Goal: Information Seeking & Learning: Find specific fact

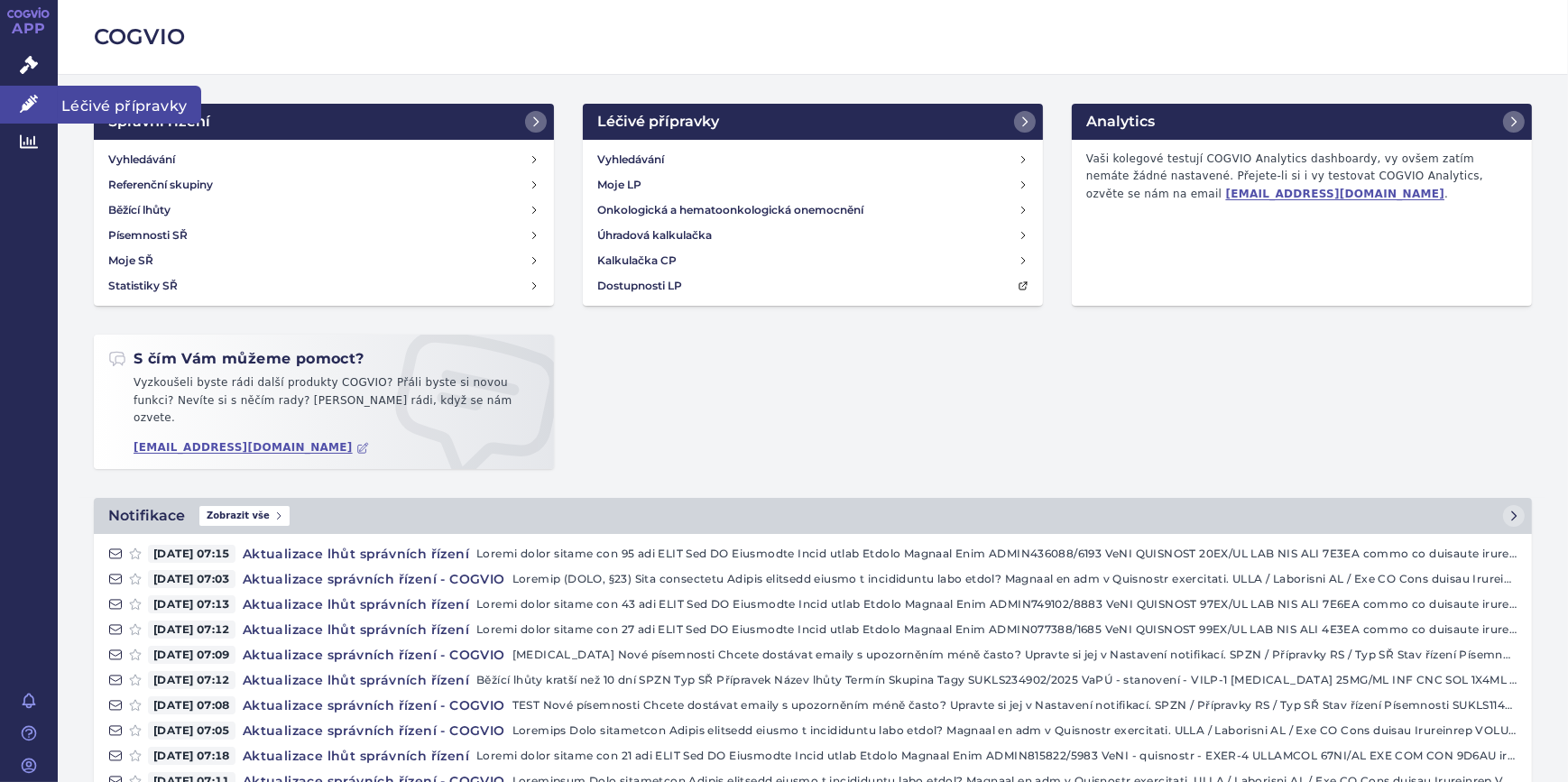
click at [41, 101] on link "Léčivé přípravky" at bounding box center [28, 104] width 58 height 38
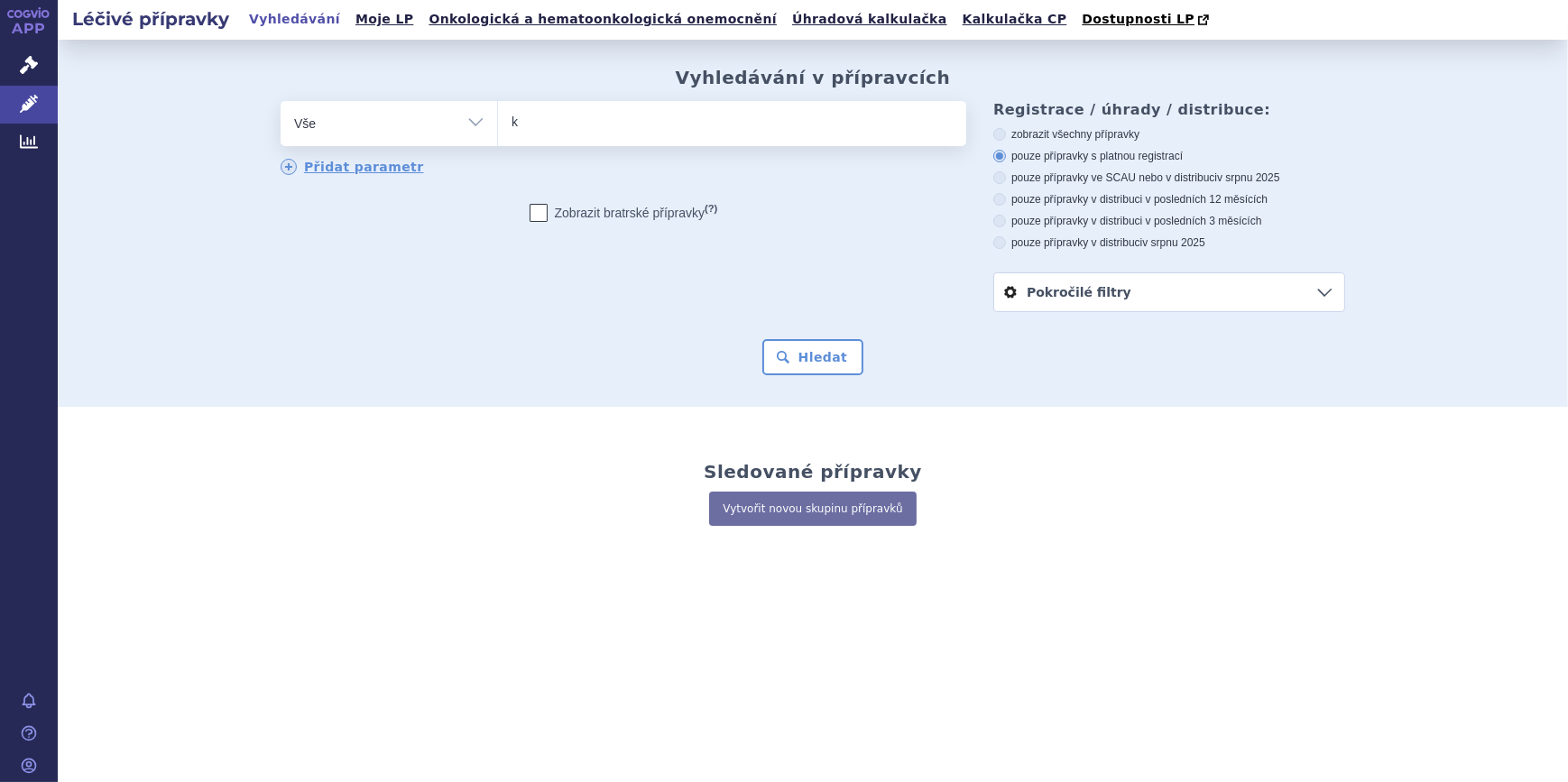
type input "ke"
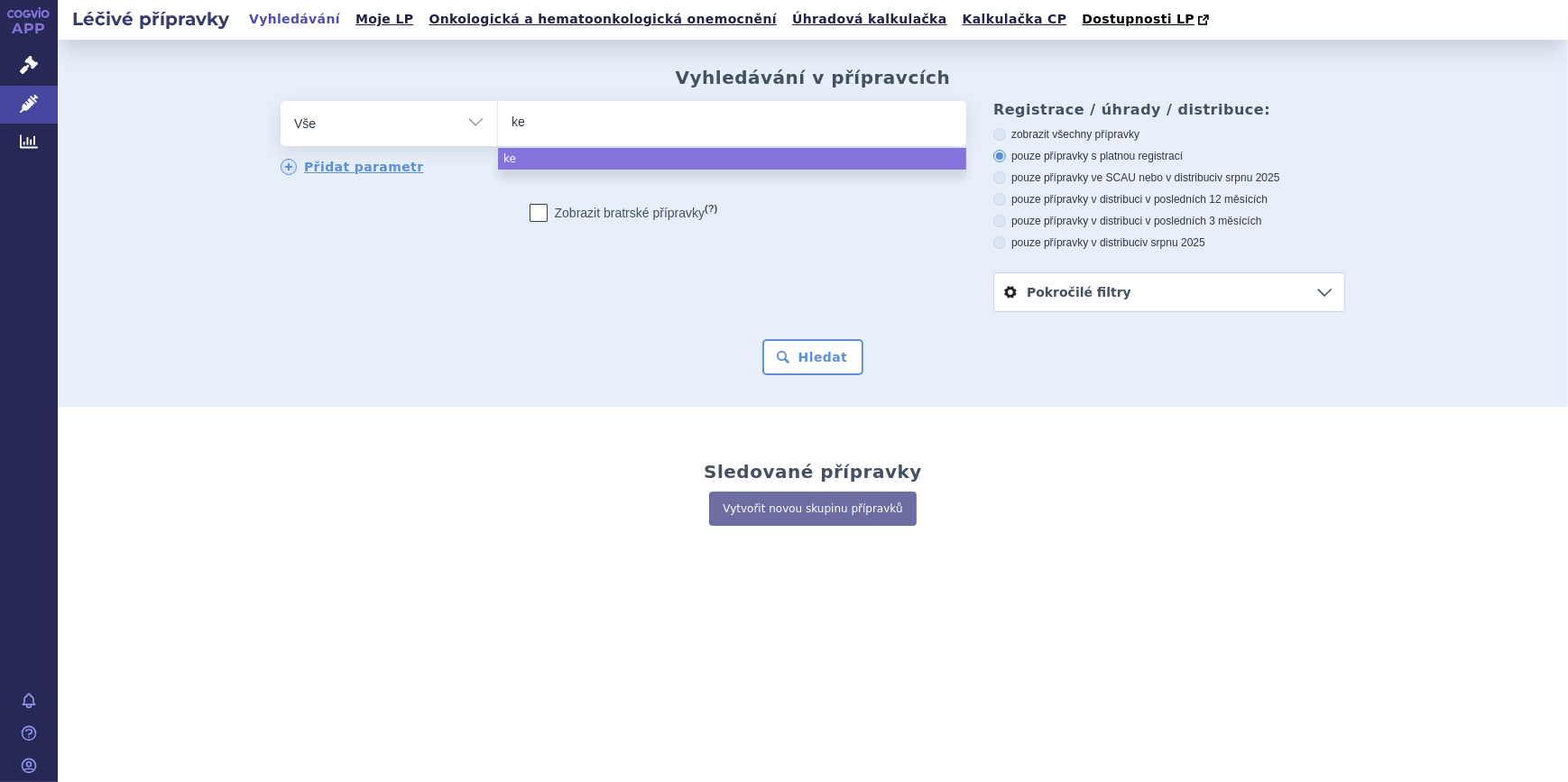
type input "key"
type input "keyt"
type input "keytr"
type input "keytrud"
type input "keytruda"
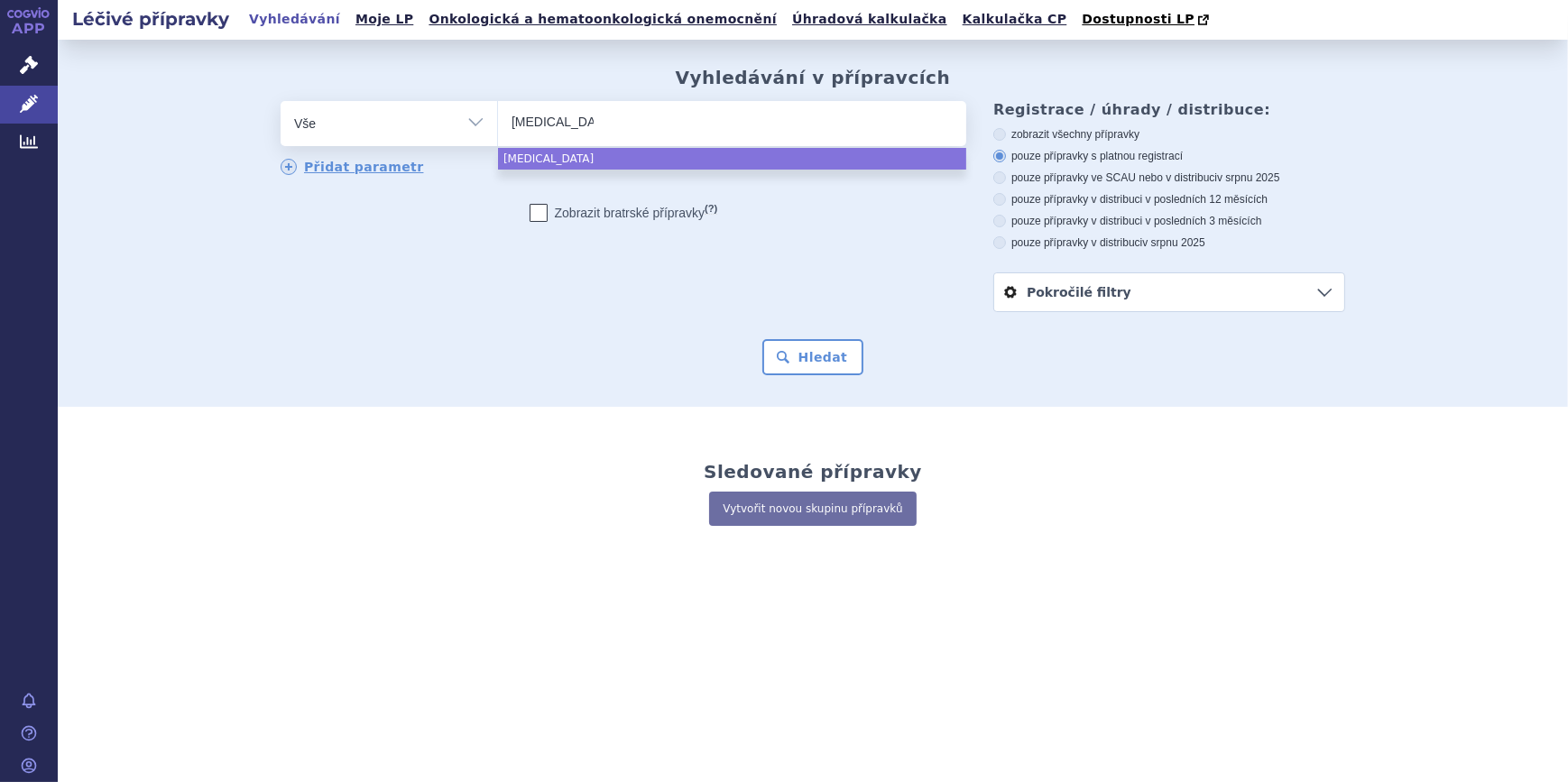
select select "keytruda"
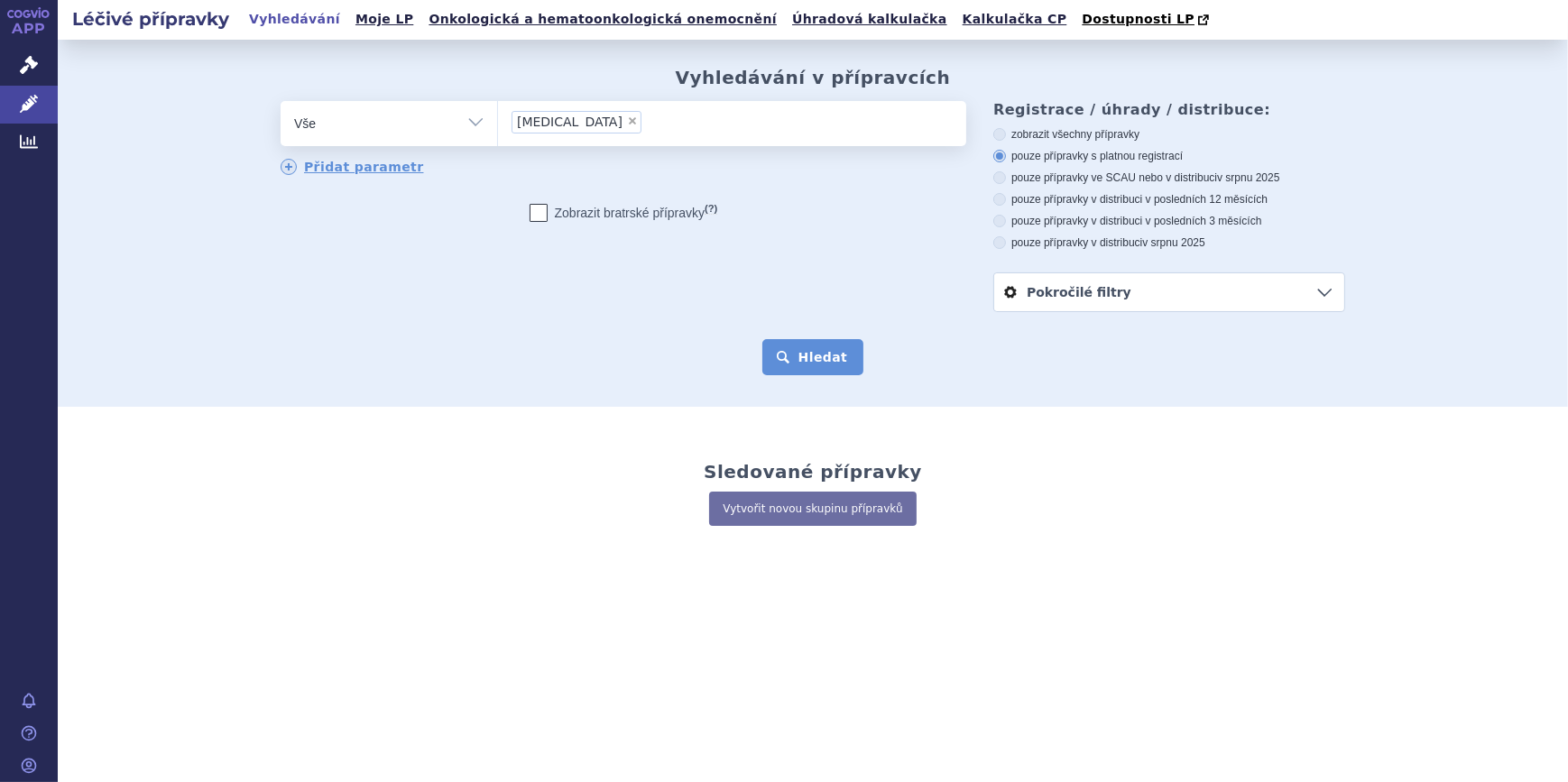
click at [799, 357] on button "Hledat" at bounding box center [813, 357] width 102 height 36
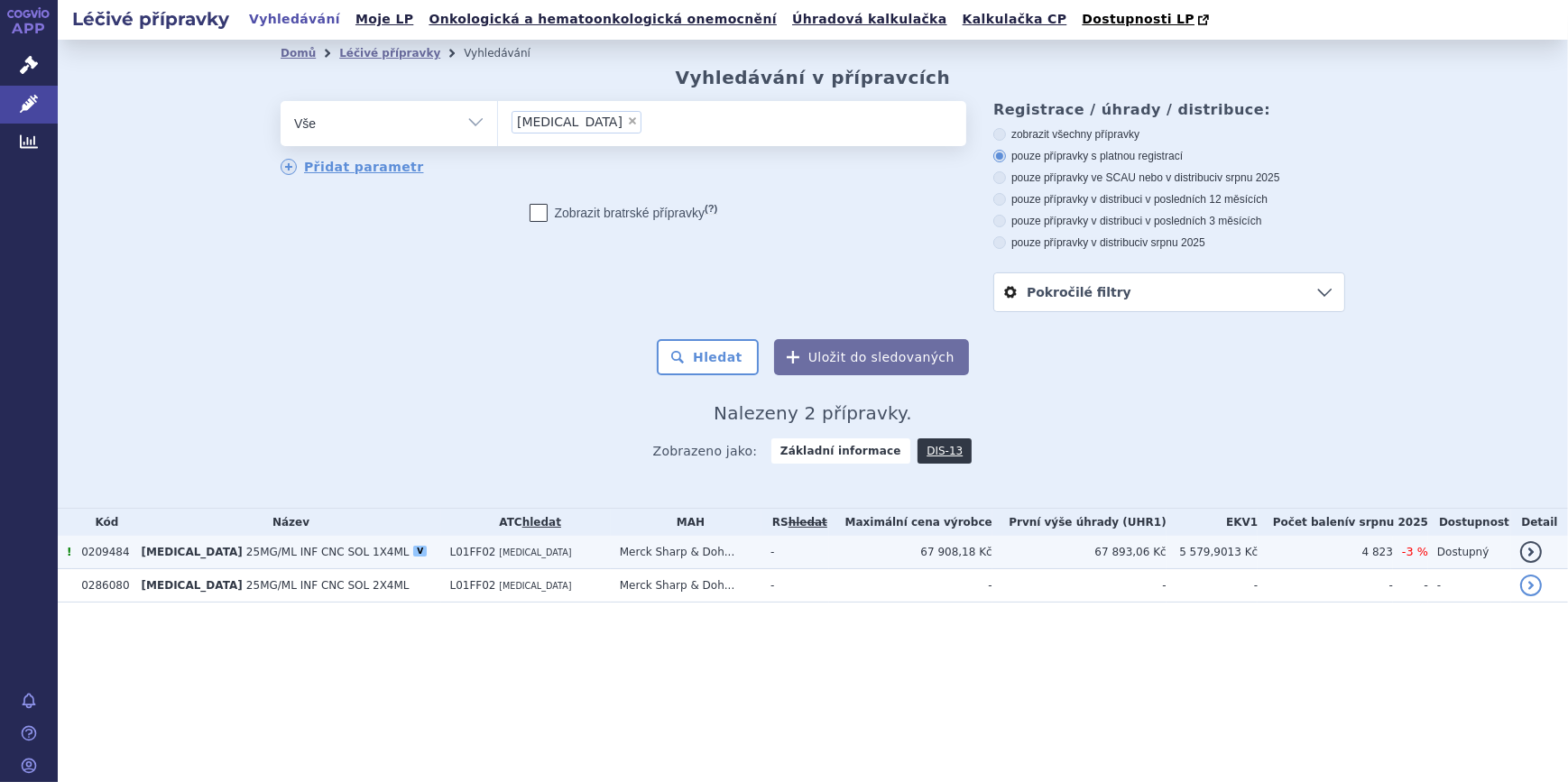
click at [296, 559] on span "25MG/ML INF CNC SOL 1X4ML" at bounding box center [329, 552] width 164 height 13
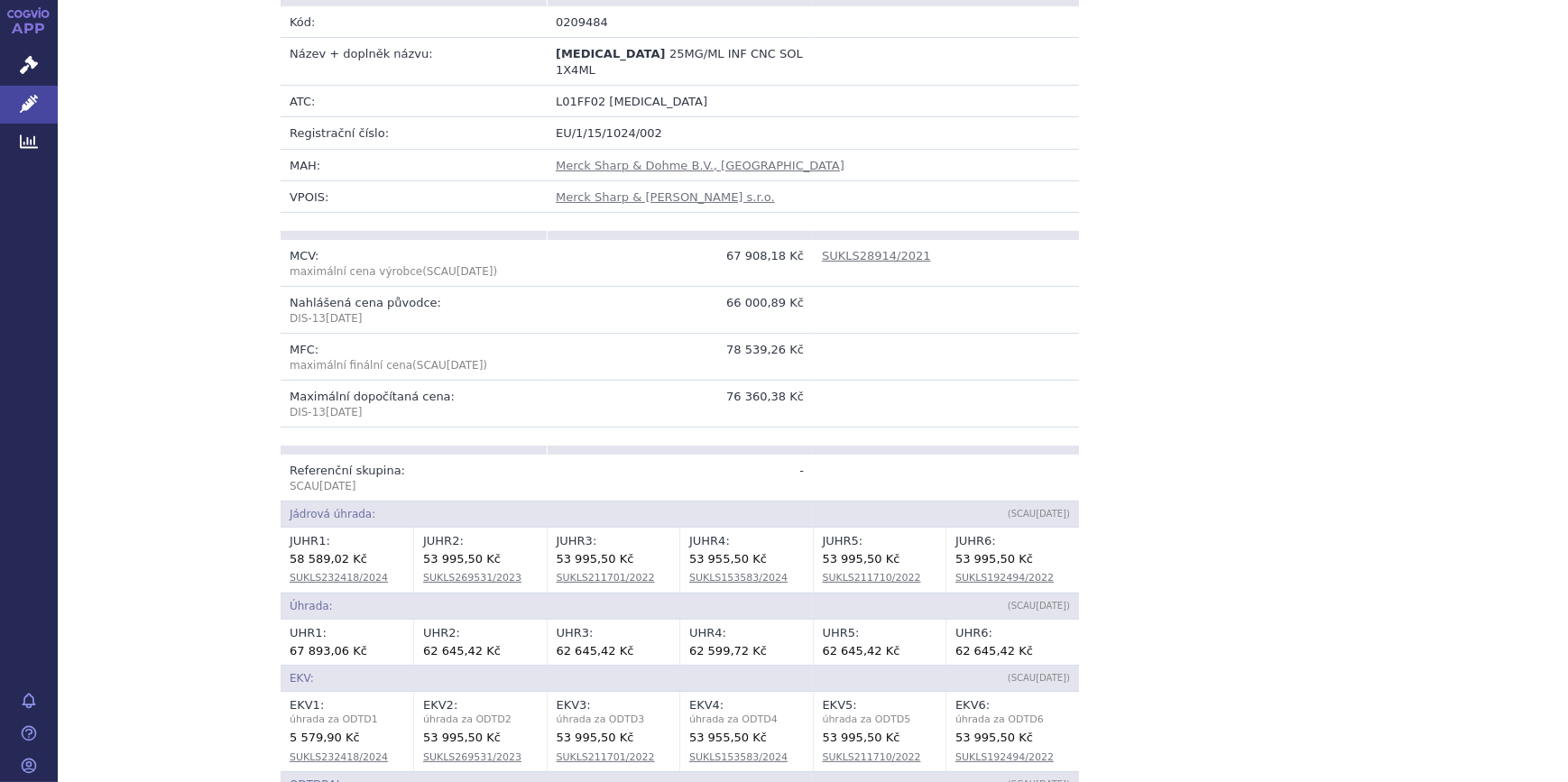
scroll to position [397, 0]
drag, startPoint x: 285, startPoint y: 634, endPoint x: 333, endPoint y: 635, distance: 48.0
click at [333, 642] on div "67 893,06 Kč" at bounding box center [347, 650] width 115 height 19
click at [338, 642] on div "67 893,06 Kč" at bounding box center [347, 650] width 115 height 19
drag, startPoint x: 346, startPoint y: 634, endPoint x: 280, endPoint y: 628, distance: 66.3
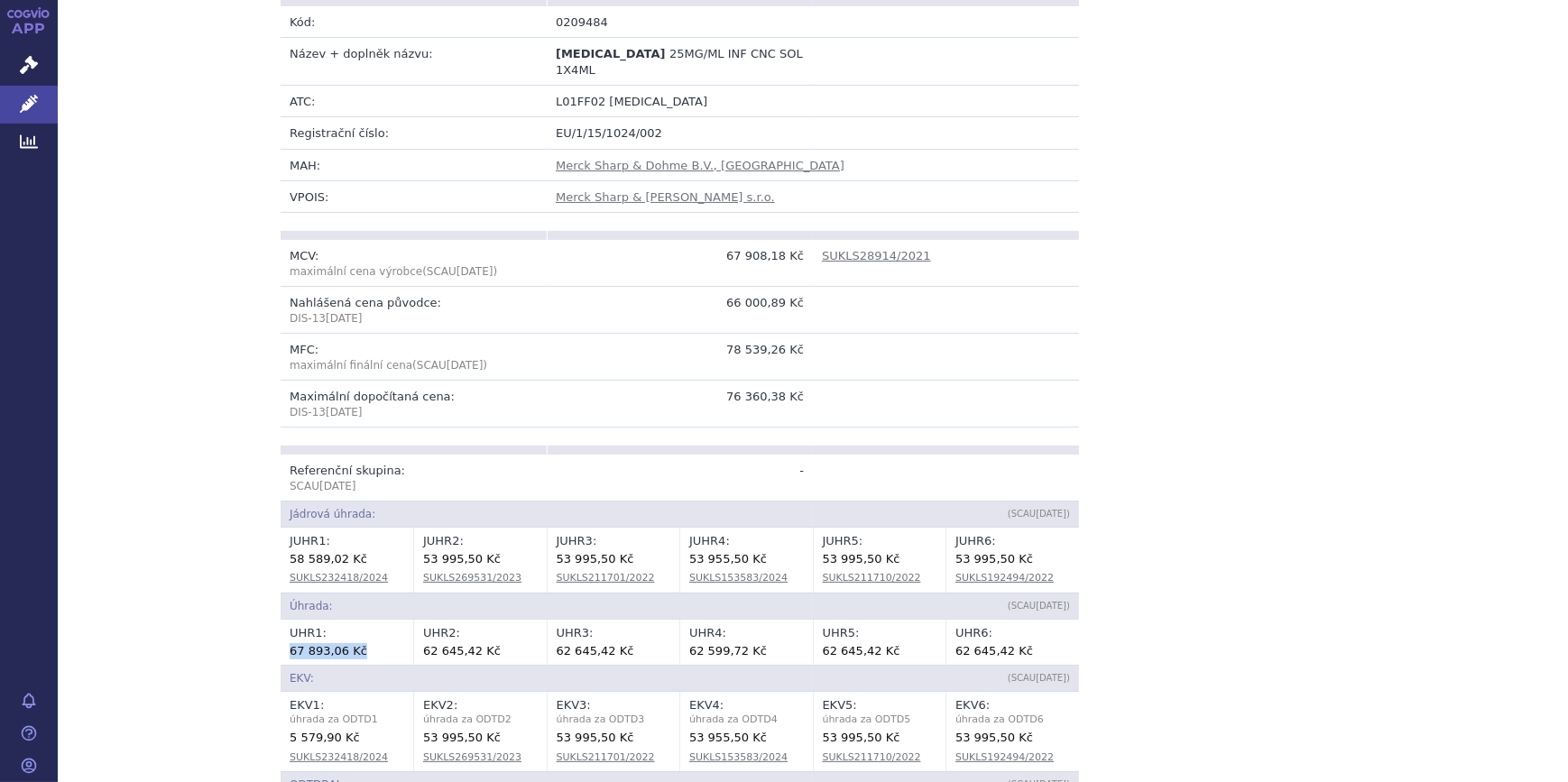
click at [281, 628] on td "UHR 1 : 67 893,06 Kč" at bounding box center [347, 643] width 134 height 45
copy div "67 893,06 Kč"
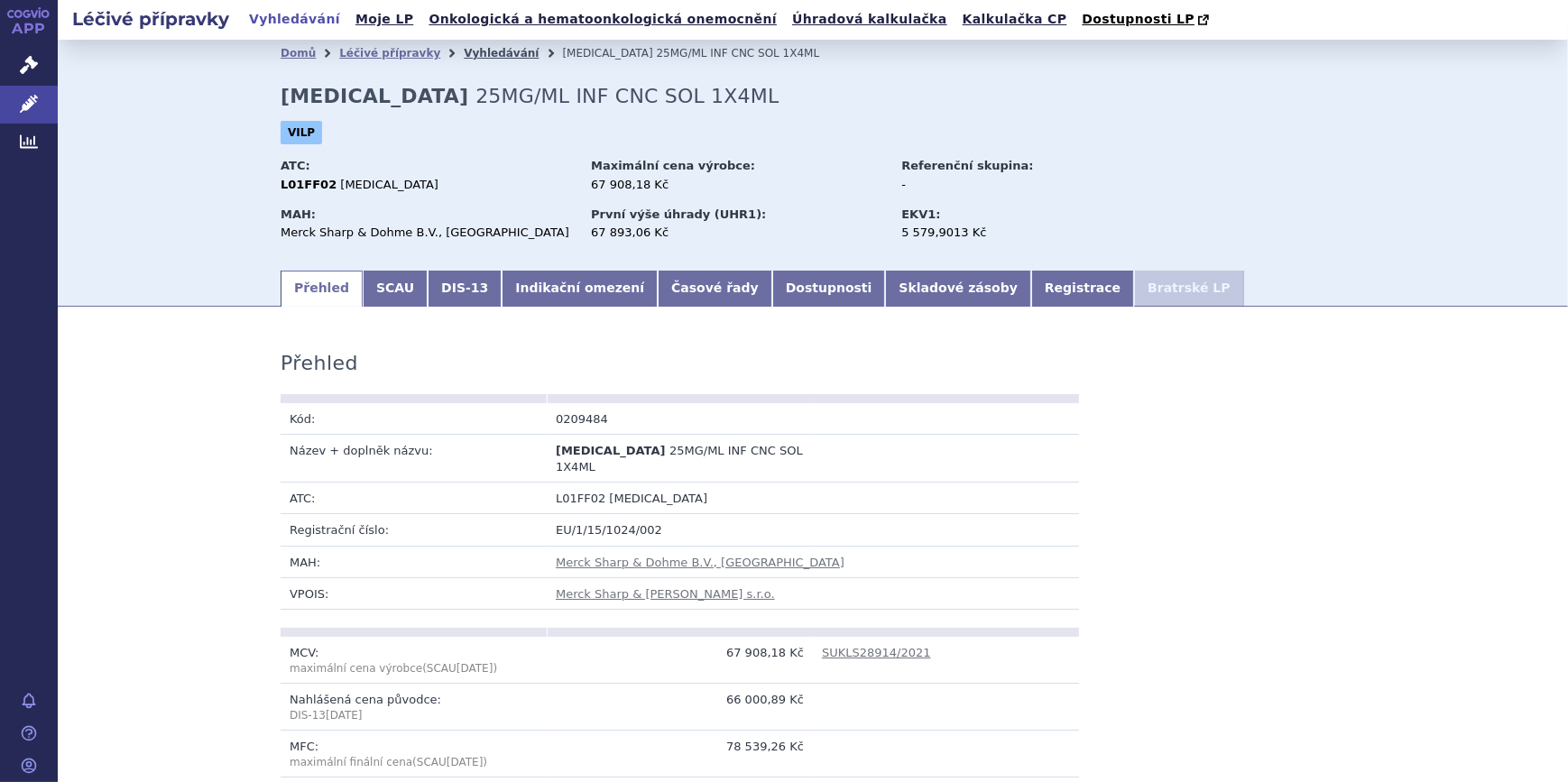
click at [464, 56] on link "Vyhledávání" at bounding box center [501, 53] width 75 height 13
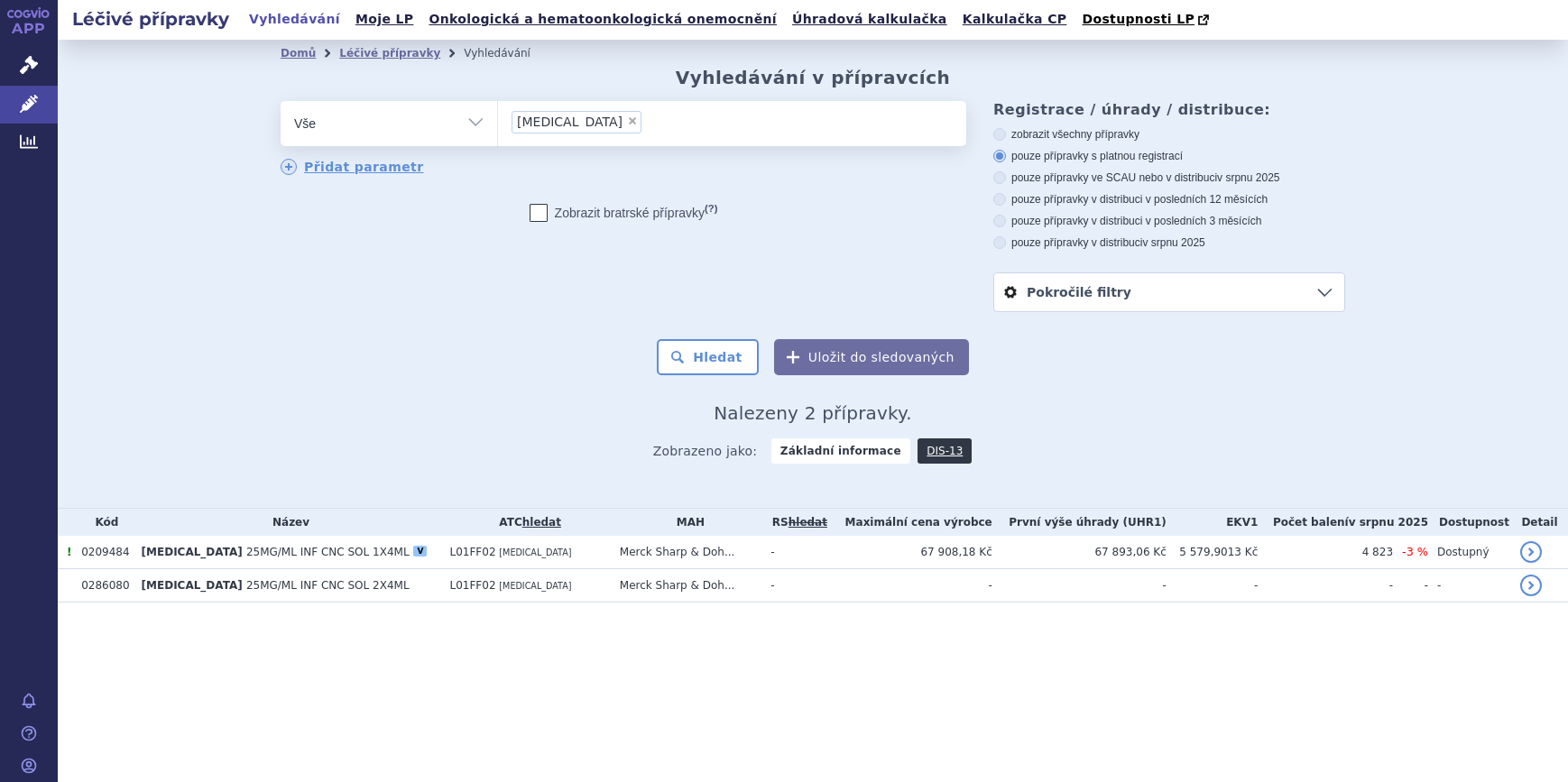
click at [647, 127] on input "keytruda × keytruda" at bounding box center [652, 121] width 10 height 22
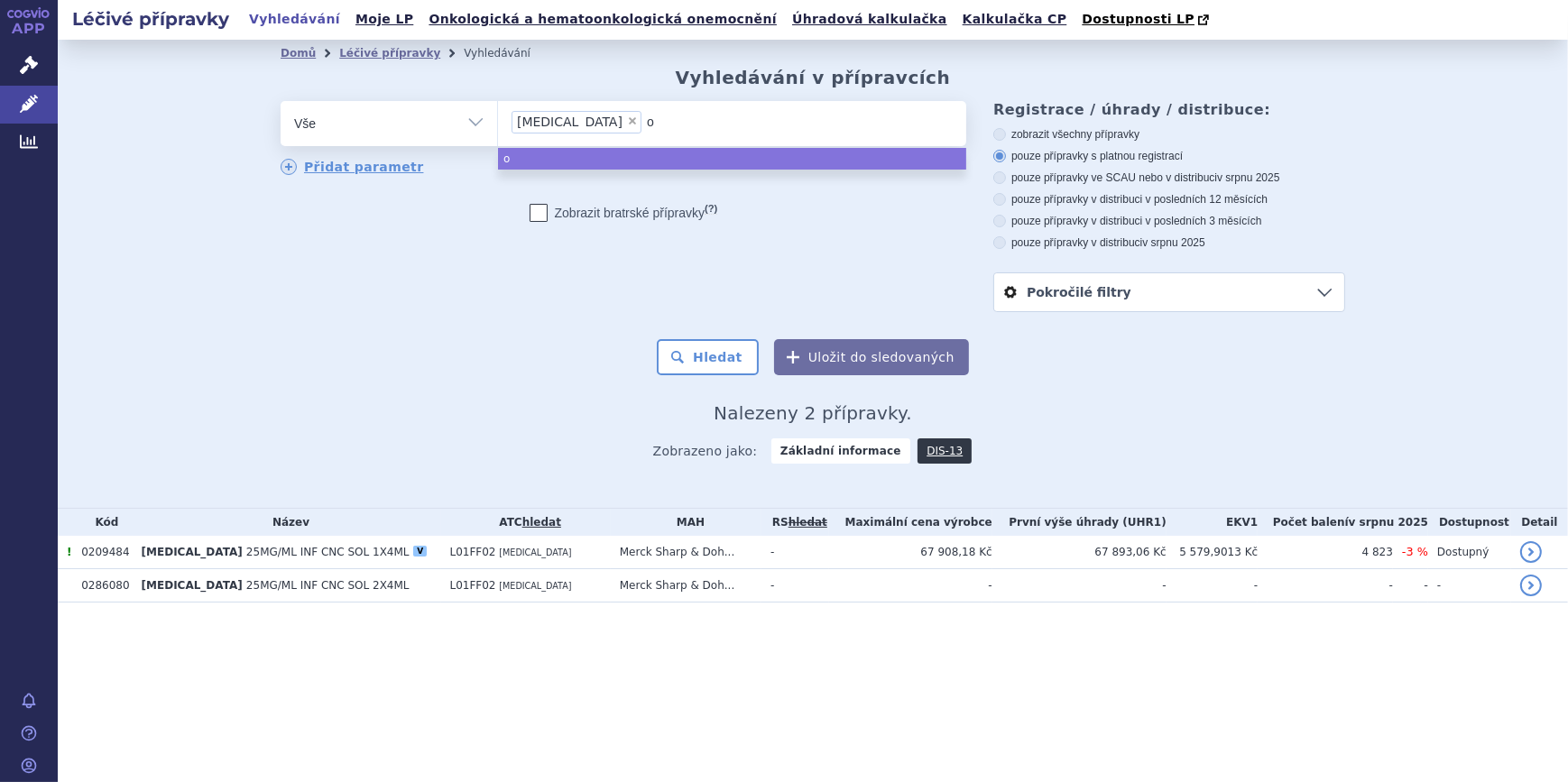
type input "op"
type input "opd"
type input "opdi"
type input "opdivo"
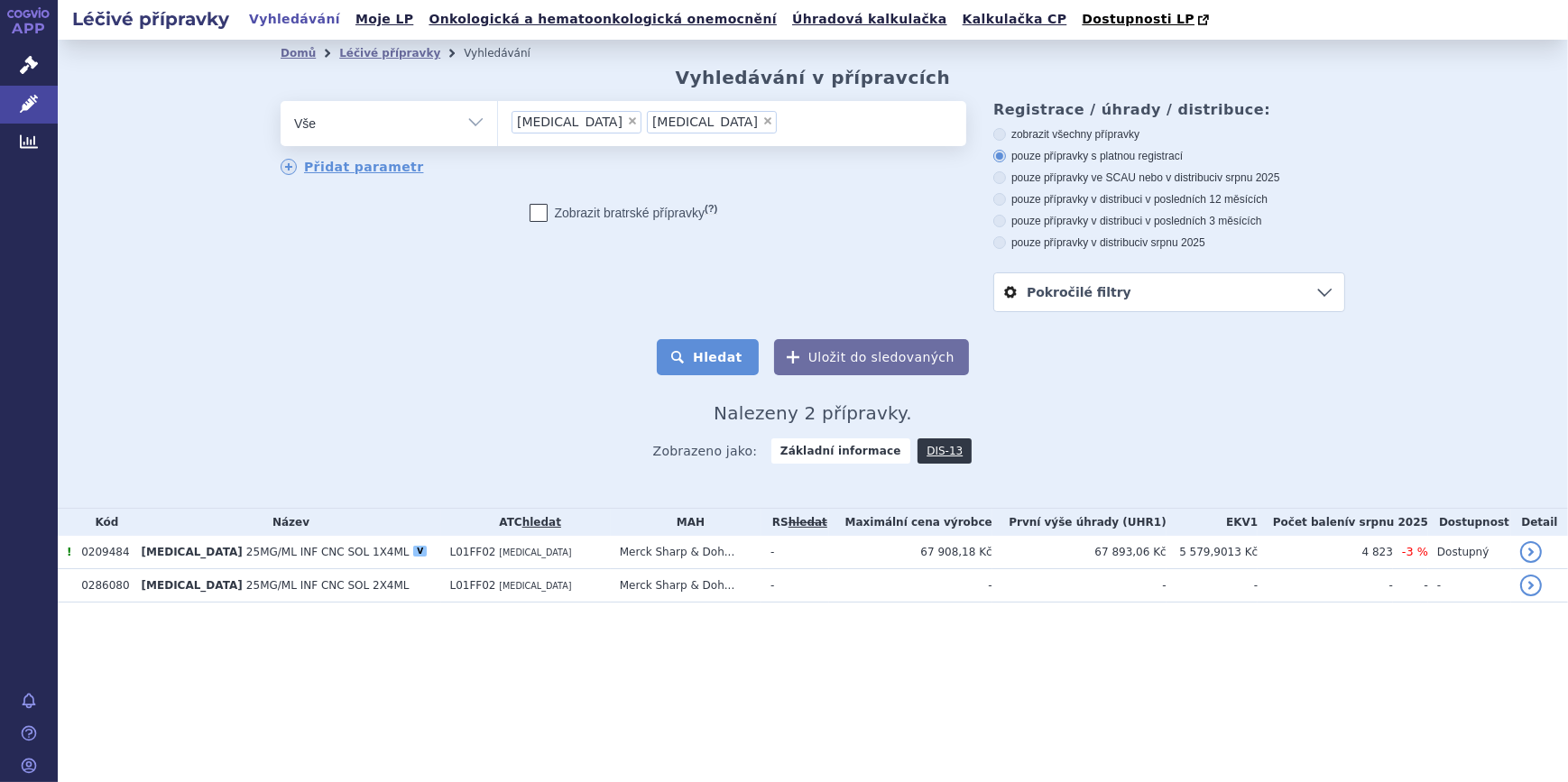
click at [697, 359] on button "Hledat" at bounding box center [708, 357] width 102 height 36
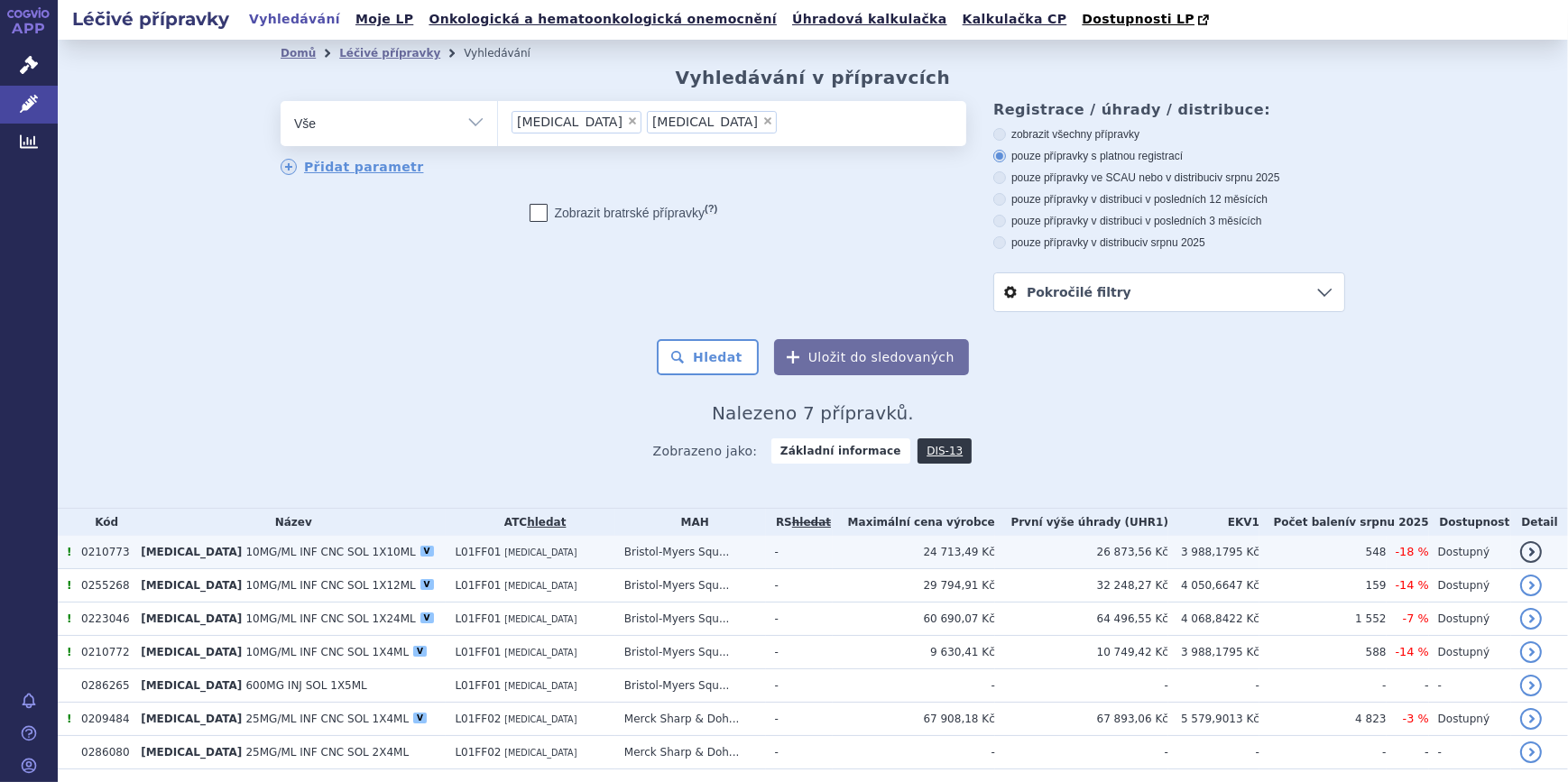
click at [1520, 556] on link "detail" at bounding box center [1531, 552] width 21 height 21
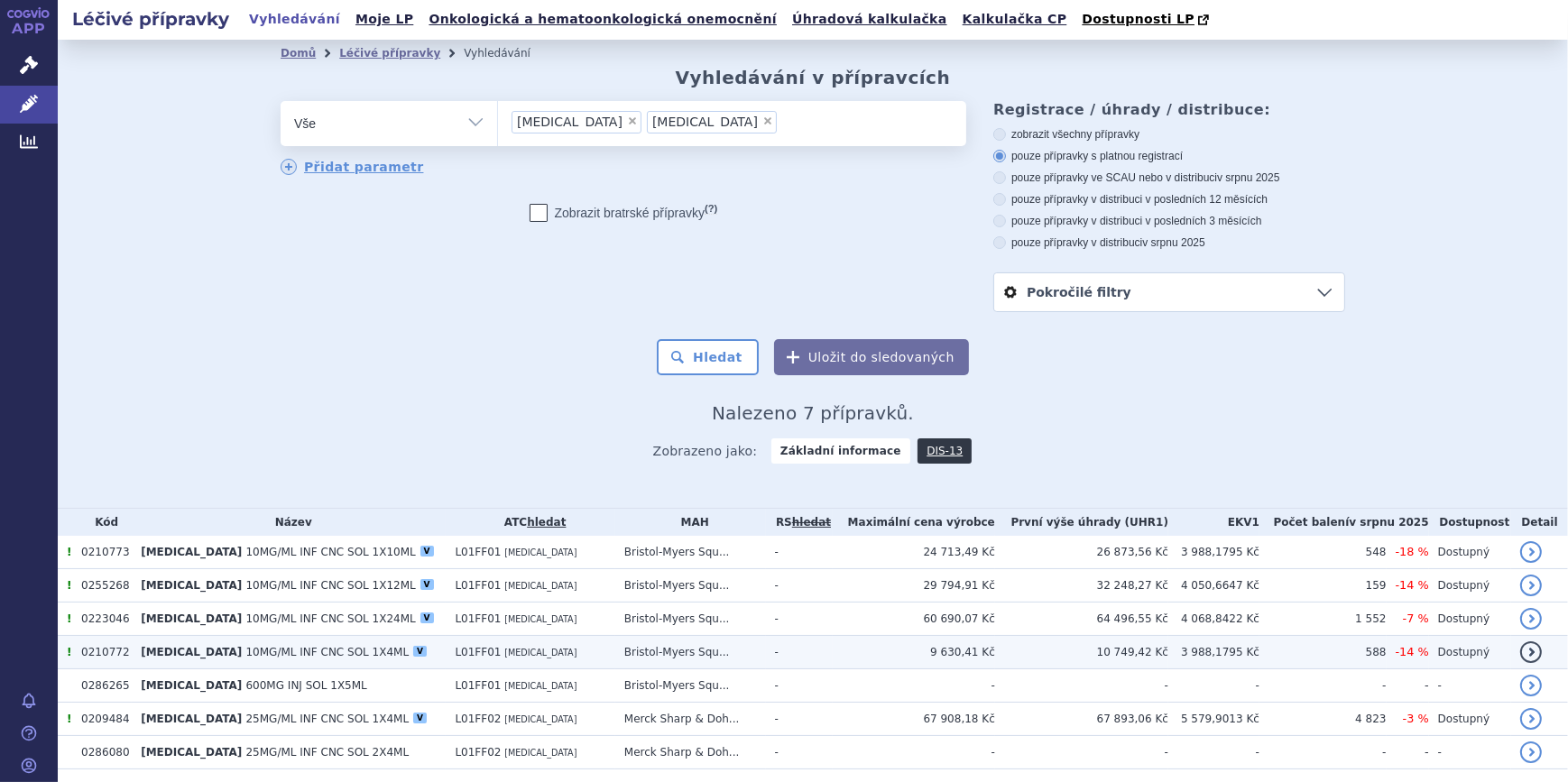
scroll to position [59, 0]
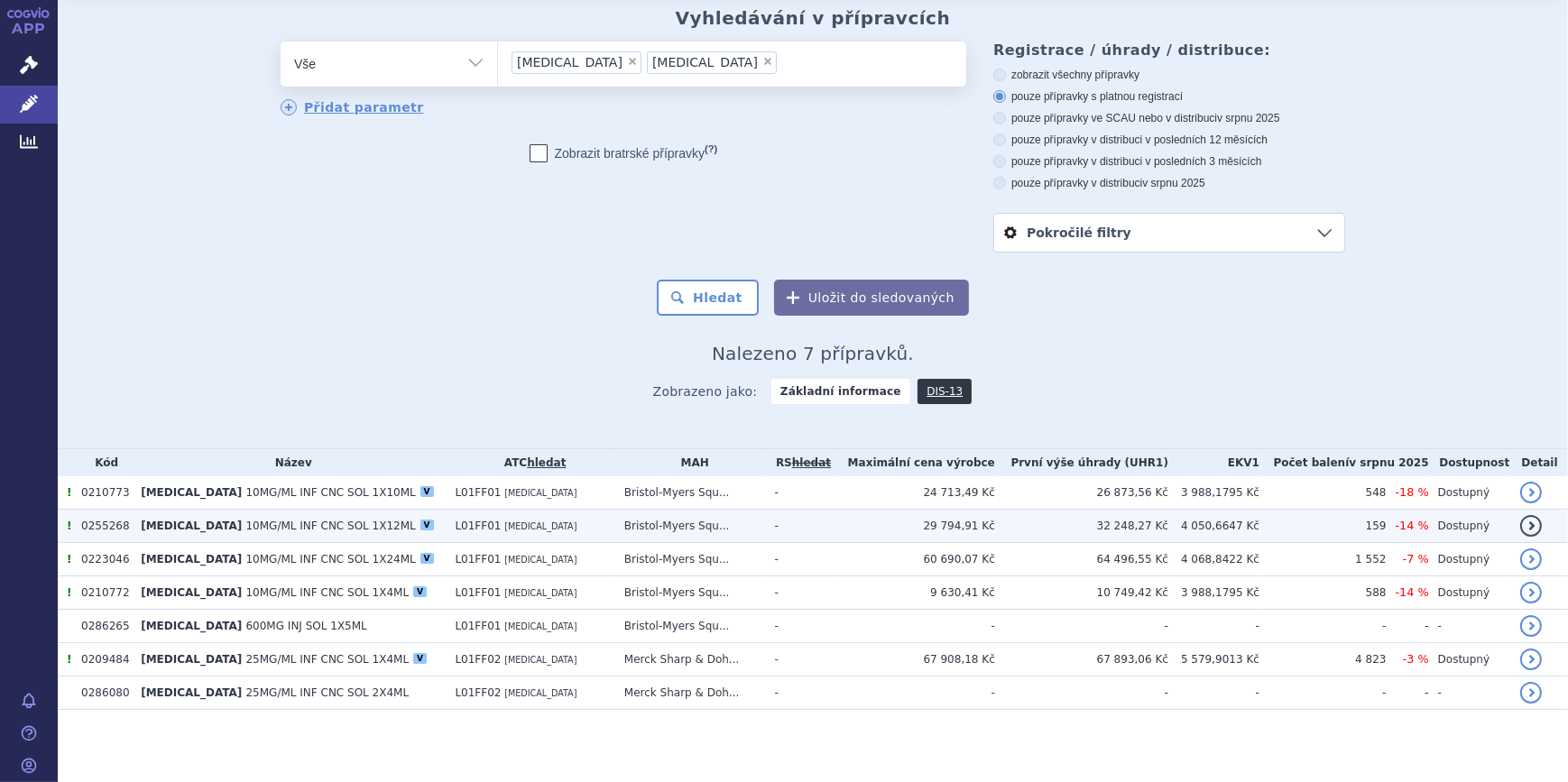
click at [315, 531] on span "10MG/ML INF CNC SOL 1X12ML" at bounding box center [332, 526] width 170 height 13
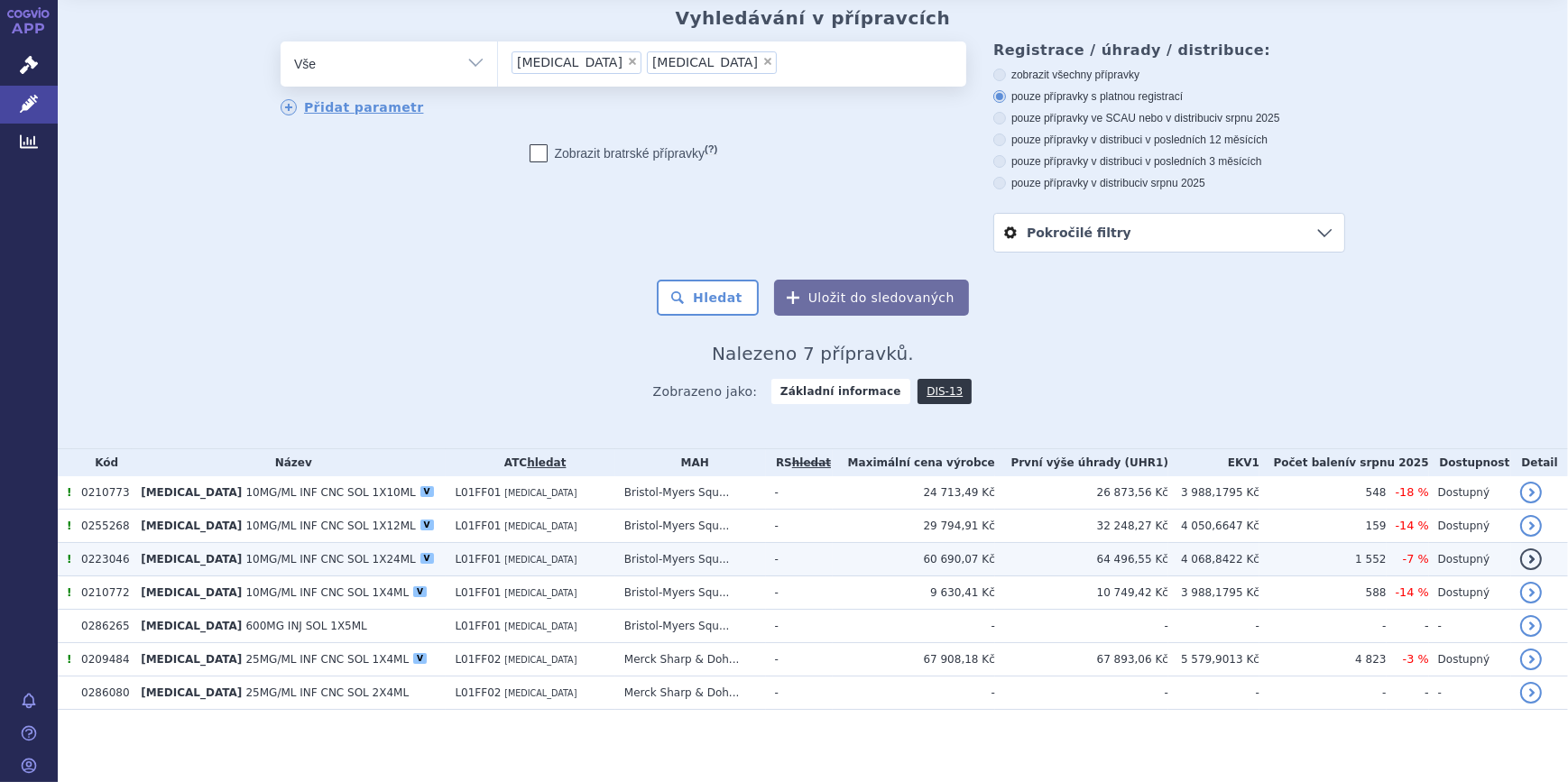
click at [318, 562] on span "10MG/ML INF CNC SOL 1X24ML" at bounding box center [332, 559] width 170 height 13
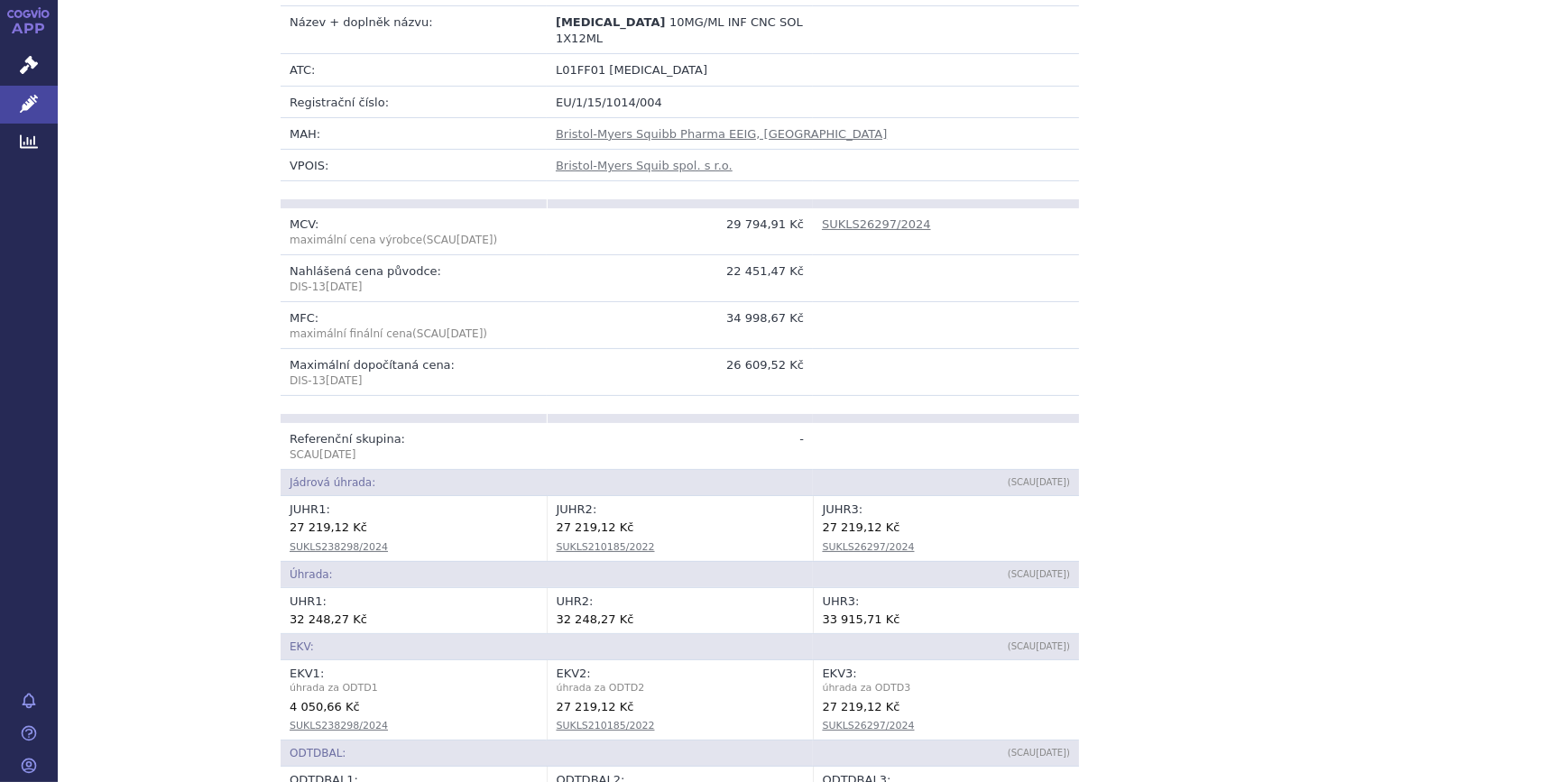
scroll to position [435, 0]
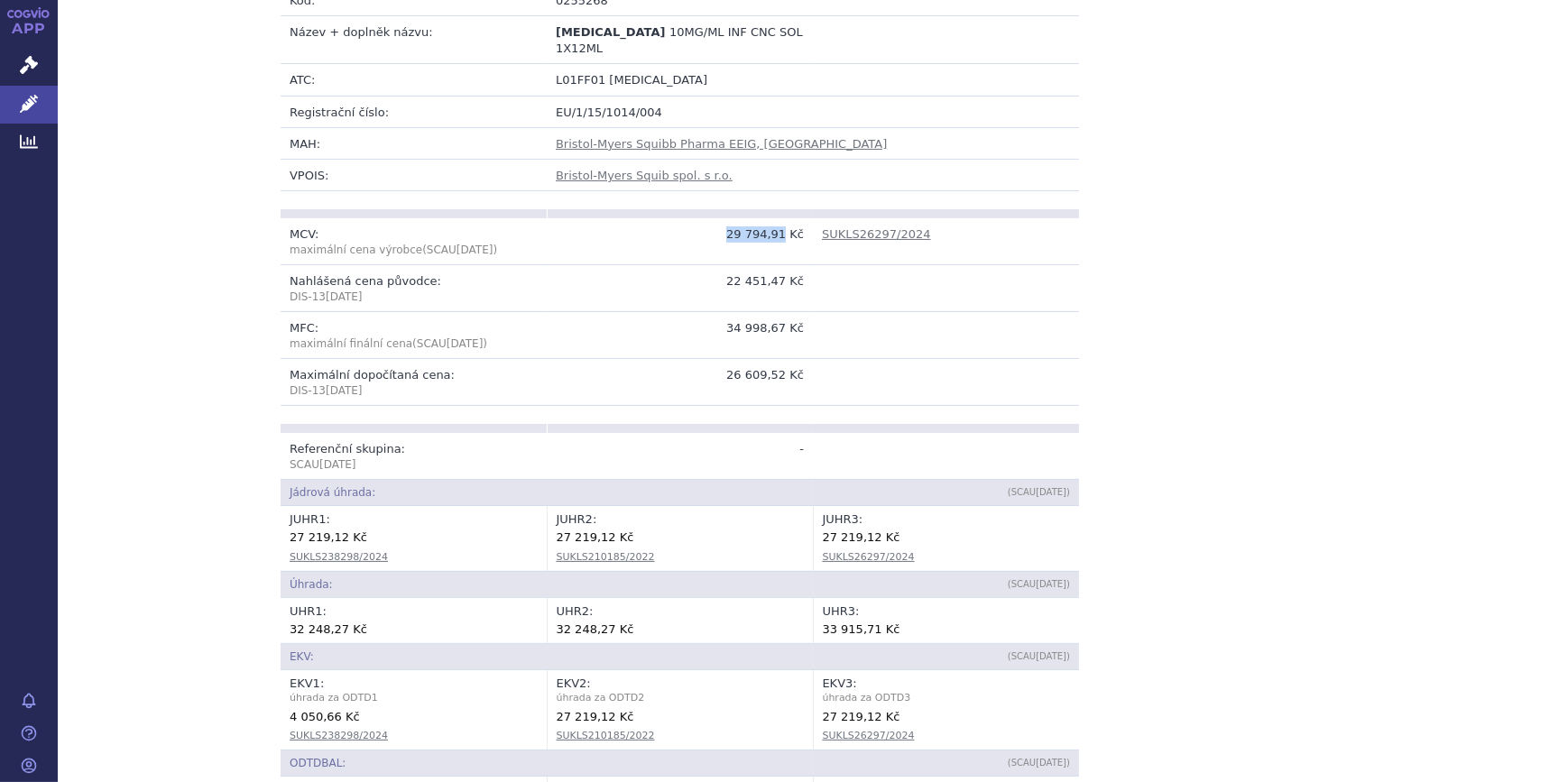
drag, startPoint x: 731, startPoint y: 204, endPoint x: 780, endPoint y: 204, distance: 49.0
click at [780, 218] on td "29 794,91 Kč" at bounding box center [680, 242] width 266 height 47
copy td "29 794,91"
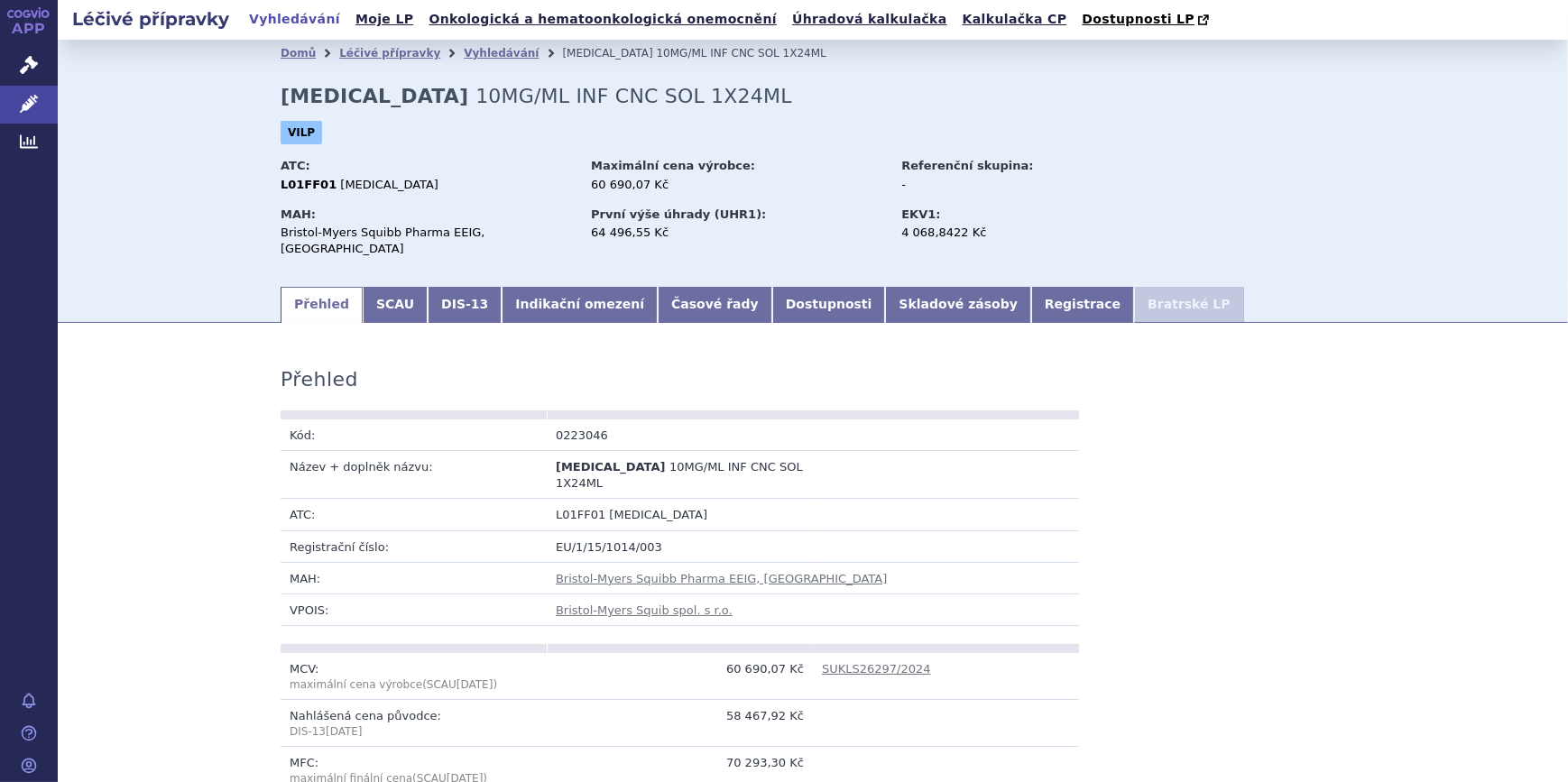
scroll to position [272, 0]
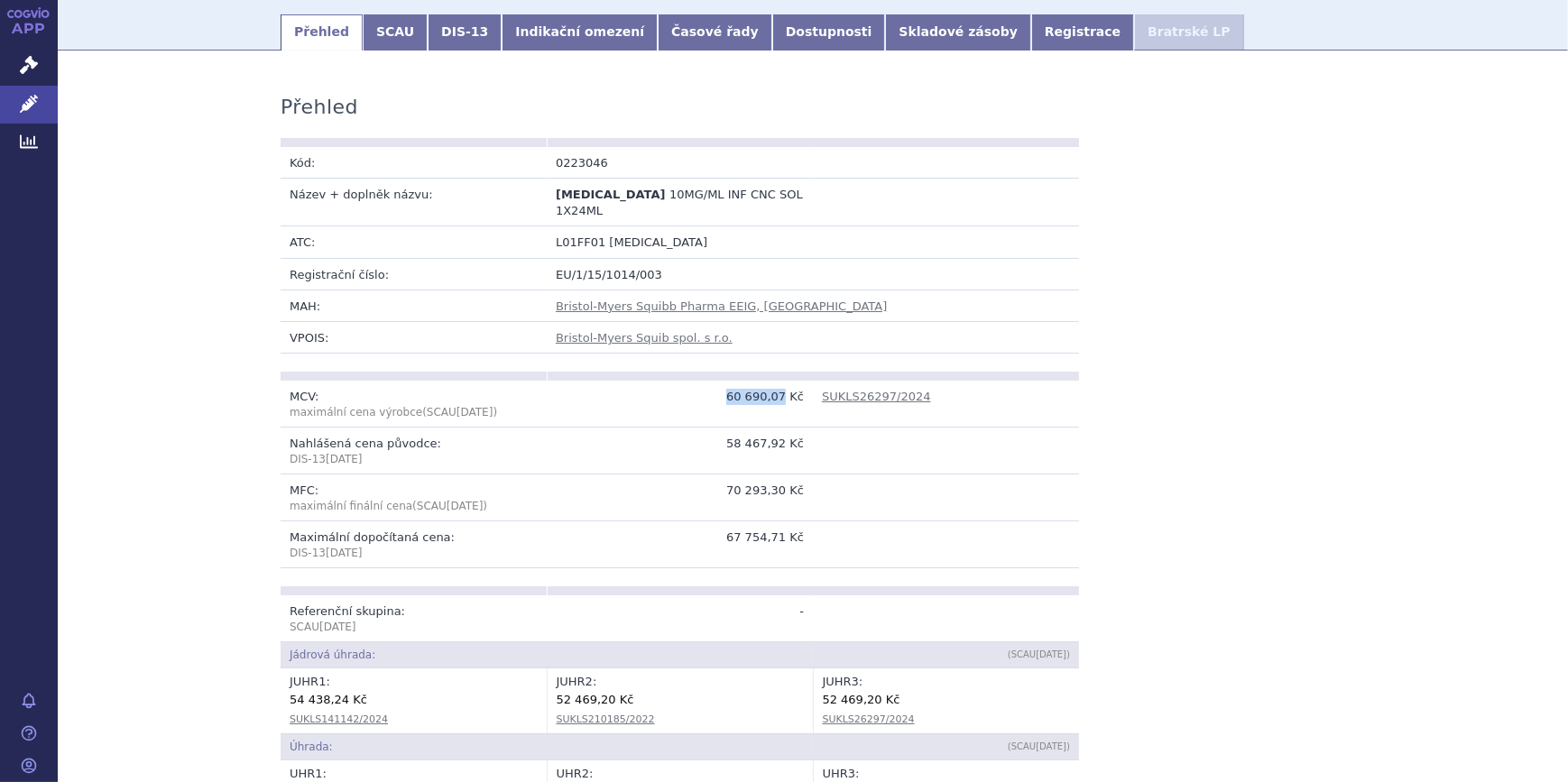
drag, startPoint x: 749, startPoint y: 366, endPoint x: 781, endPoint y: 365, distance: 32.0
click at [781, 381] on td "60 690,07 Kč" at bounding box center [680, 405] width 266 height 47
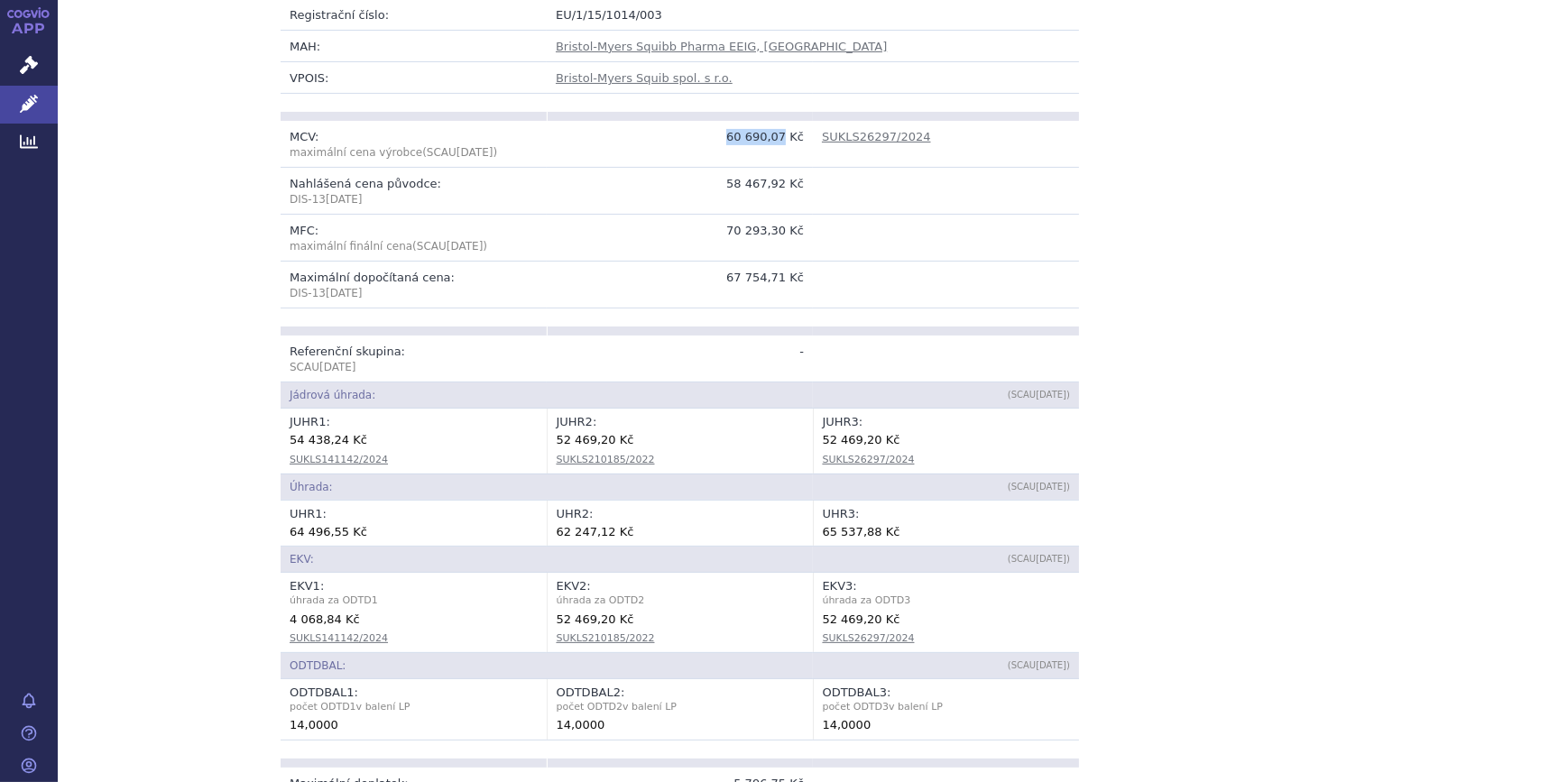
scroll to position [547, 0]
